Goal: Information Seeking & Learning: Learn about a topic

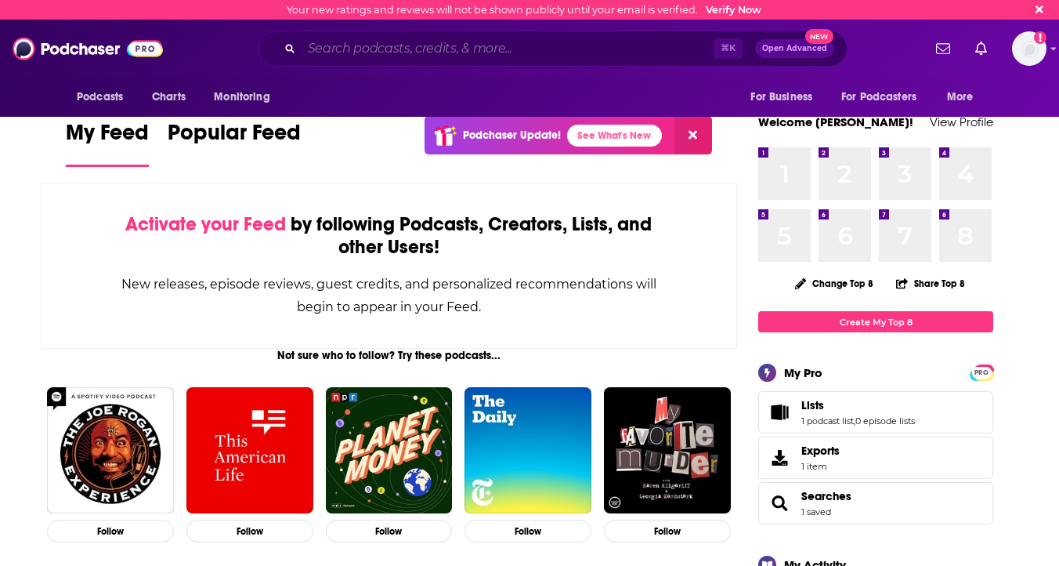
click at [363, 51] on input "Search podcasts, credits, & more..." at bounding box center [508, 48] width 412 height 25
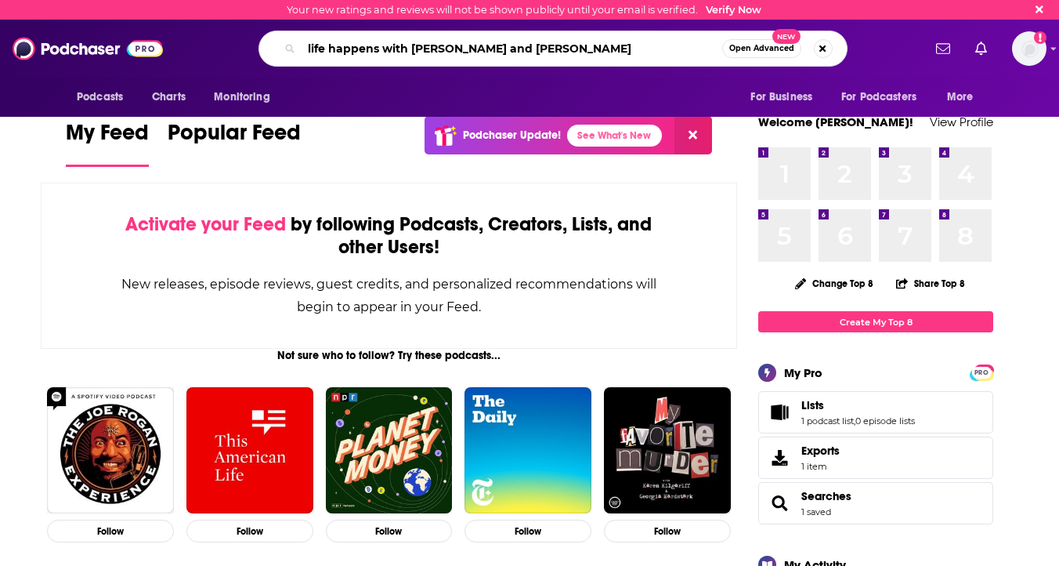
type input "life happens with [PERSON_NAME] and [PERSON_NAME]"
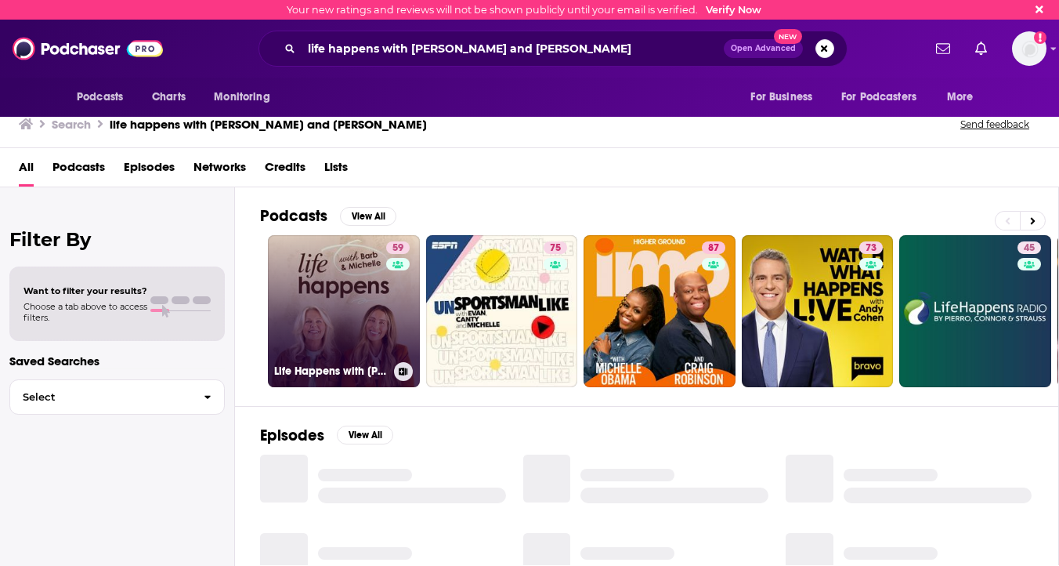
click at [359, 291] on link "59 Life Happens with [PERSON_NAME] & [PERSON_NAME]" at bounding box center [344, 311] width 152 height 152
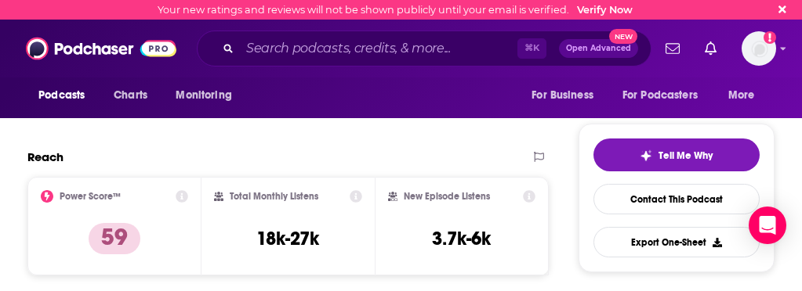
scroll to position [324, 0]
